Goal: Information Seeking & Learning: Obtain resource

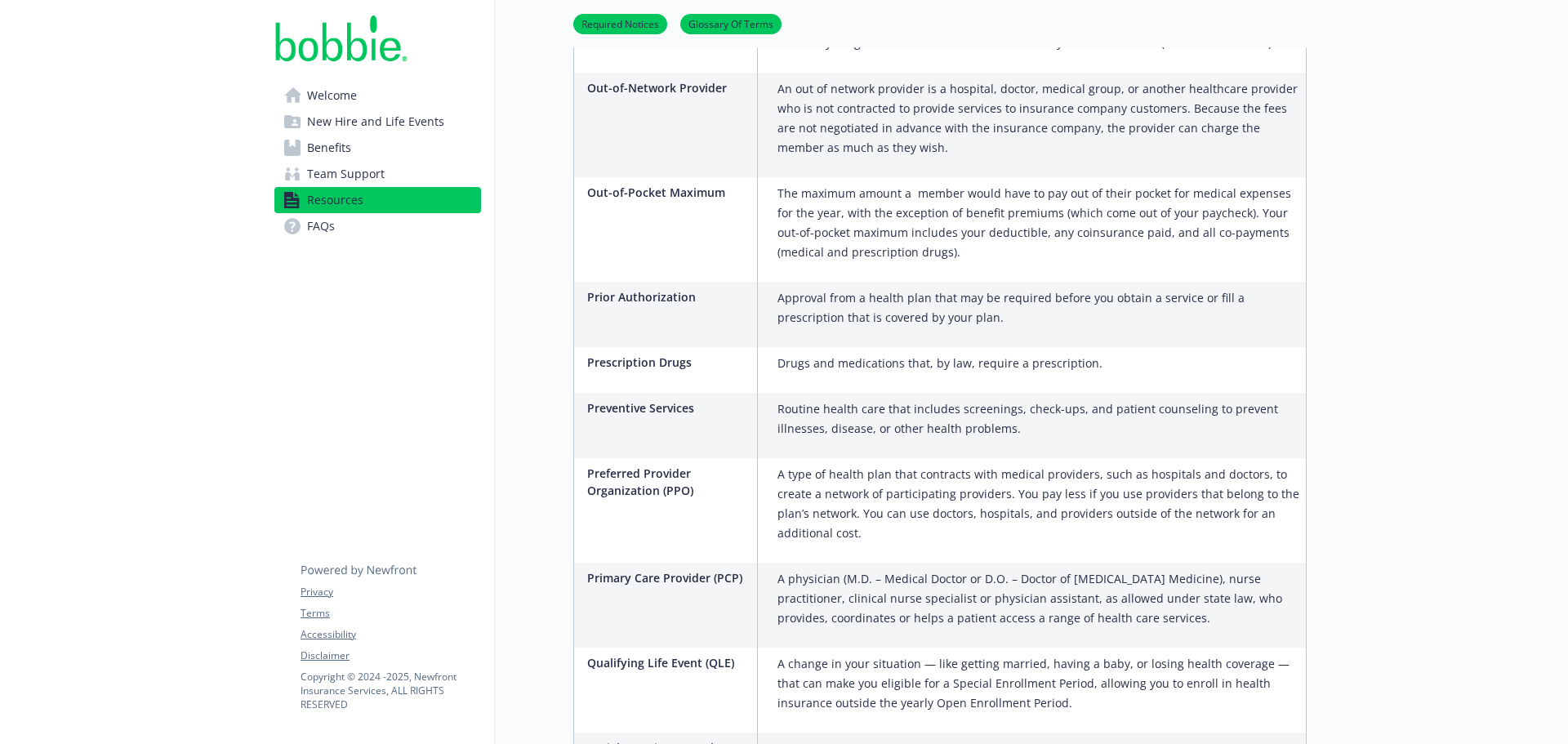
scroll to position [2286, 0]
